Goal: Transaction & Acquisition: Purchase product/service

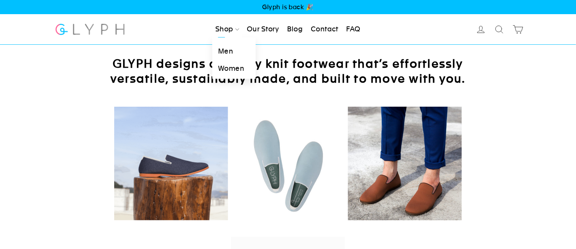
click at [224, 51] on link "Men" at bounding box center [233, 51] width 43 height 17
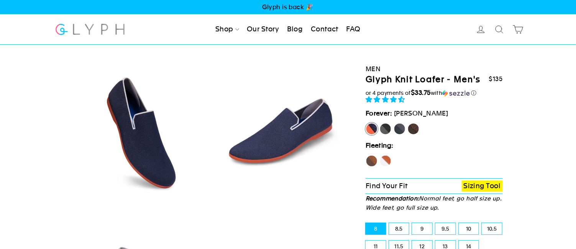
select select "highest-rating"
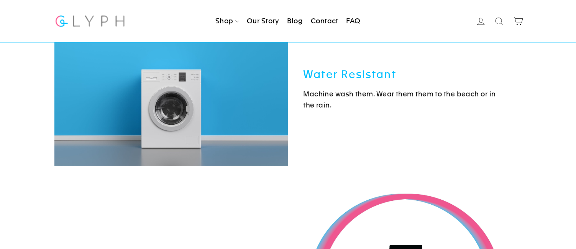
scroll to position [2414, 0]
